Goal: Find specific page/section: Find specific page/section

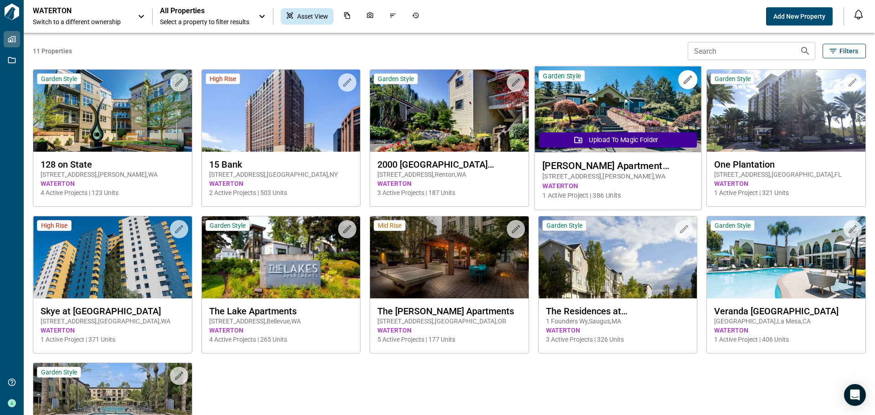
click at [639, 170] on span "[PERSON_NAME] Apartment Homes" at bounding box center [617, 165] width 151 height 11
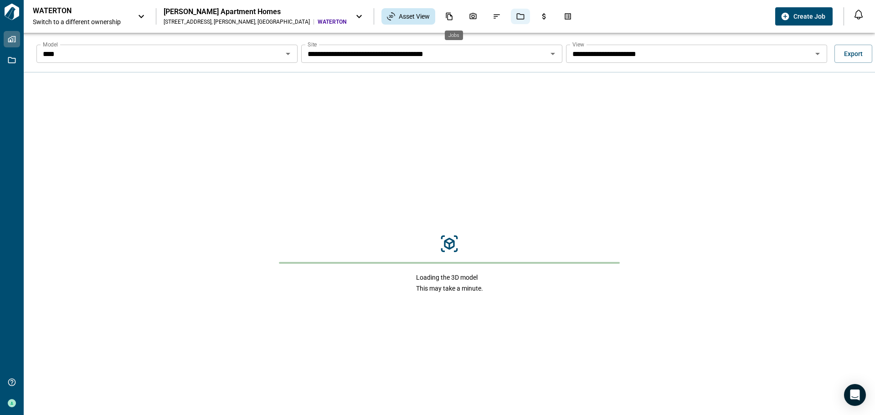
click at [516, 16] on icon "Jobs" at bounding box center [520, 16] width 8 height 8
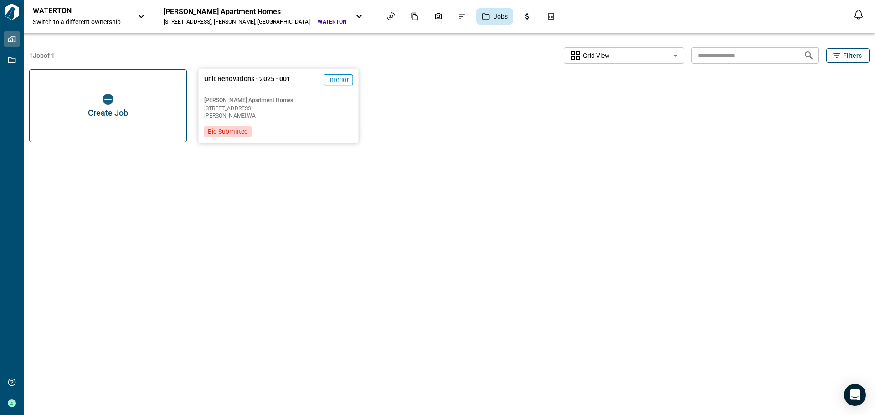
click at [326, 129] on div "Unit Renovations - 2025 - 001 Interior [PERSON_NAME] Apartment Homes [STREET_AD…" at bounding box center [279, 106] width 160 height 74
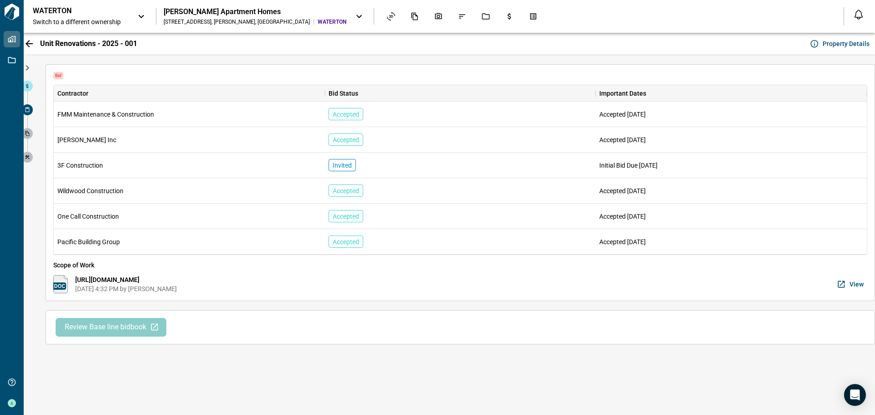
click at [107, 334] on button "Review Base line bidbook" at bounding box center [111, 327] width 111 height 19
